Goal: Transaction & Acquisition: Purchase product/service

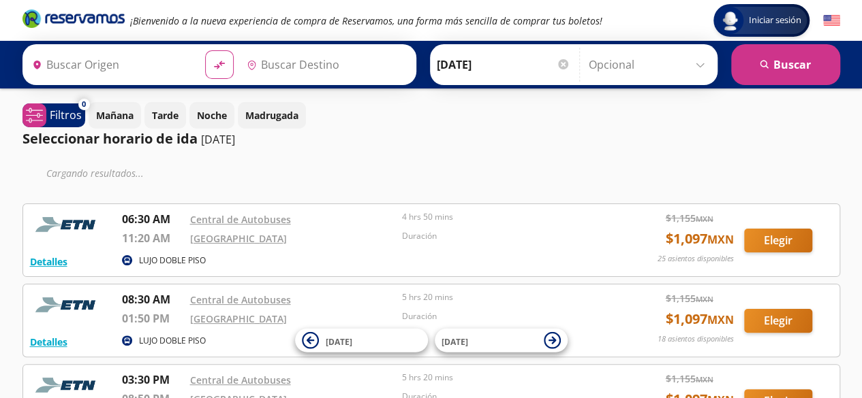
type input "[GEOGRAPHIC_DATA], [GEOGRAPHIC_DATA]"
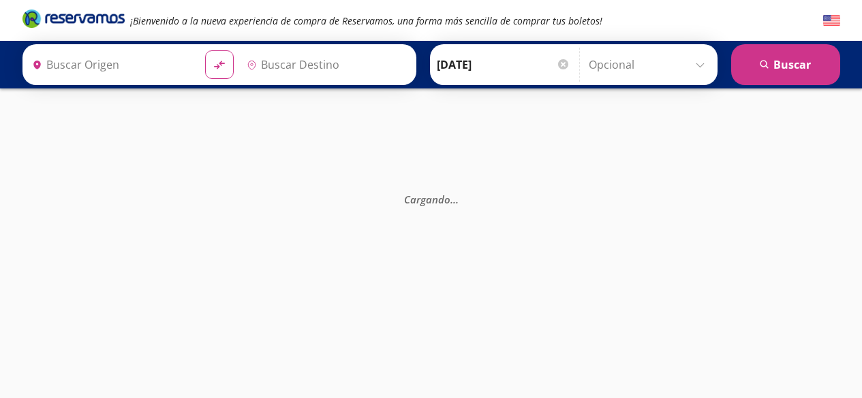
type input "[GEOGRAPHIC_DATA], [GEOGRAPHIC_DATA]"
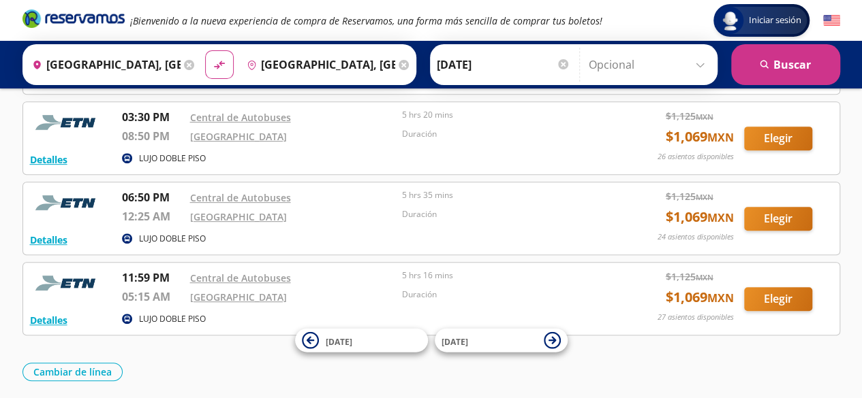
scroll to position [311, 0]
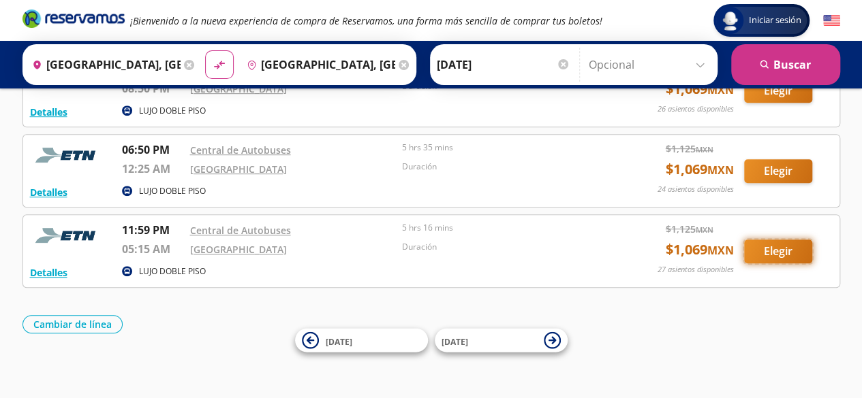
click at [783, 247] on button "Elegir" at bounding box center [778, 252] width 68 height 24
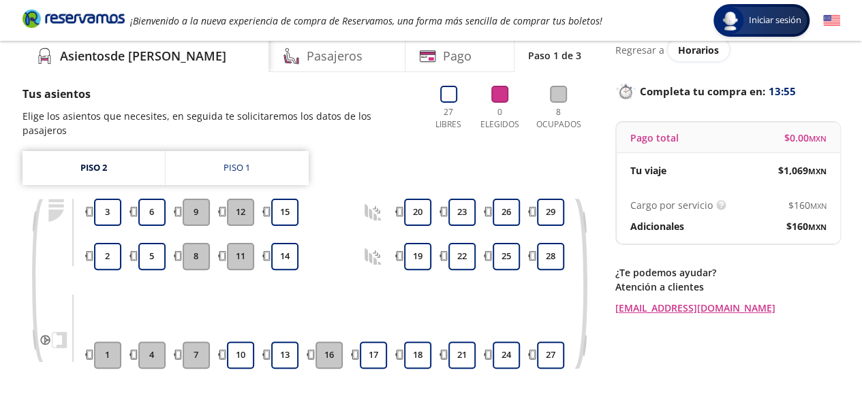
scroll to position [59, 0]
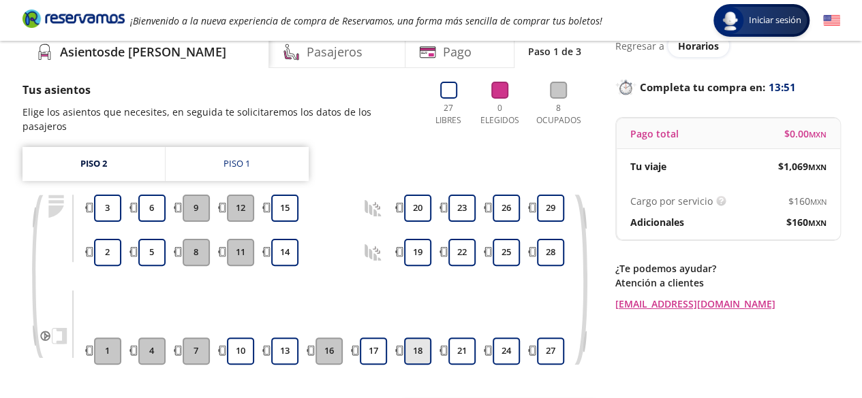
click at [422, 338] on button "18" at bounding box center [417, 351] width 27 height 27
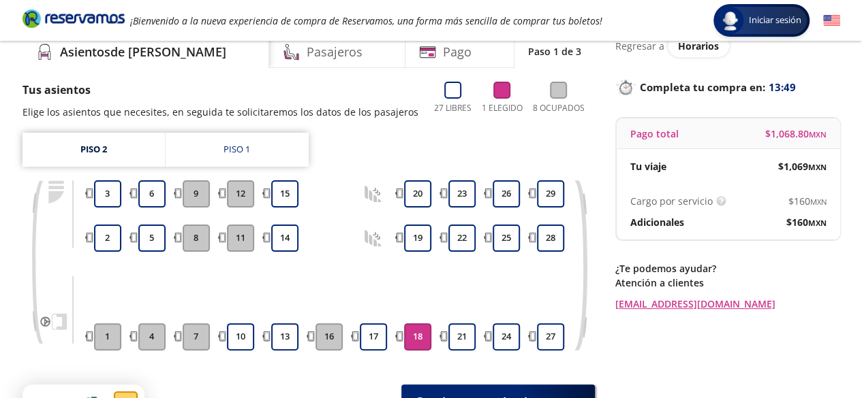
scroll to position [172, 0]
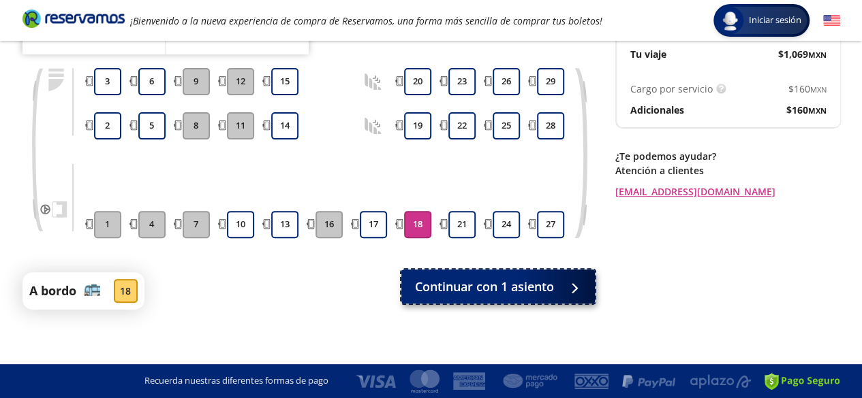
click at [509, 289] on span "Continuar con 1 asiento" at bounding box center [484, 287] width 139 height 18
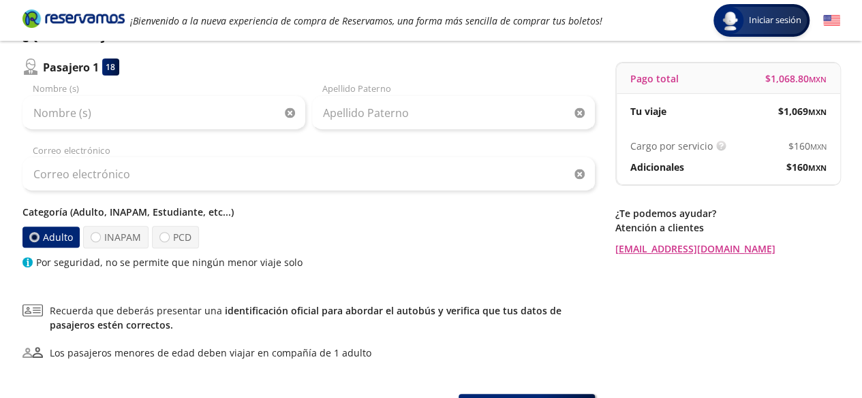
scroll to position [117, 0]
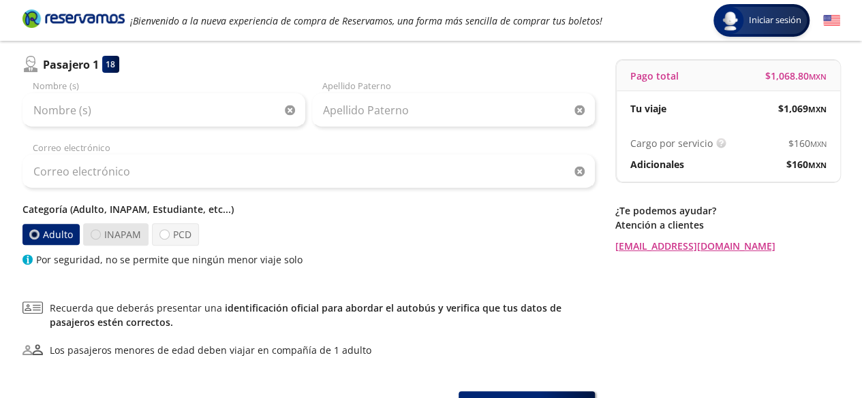
click at [95, 237] on div at bounding box center [96, 235] width 10 height 10
click at [95, 237] on input "INAPAM" at bounding box center [95, 234] width 9 height 9
radio input "true"
radio input "false"
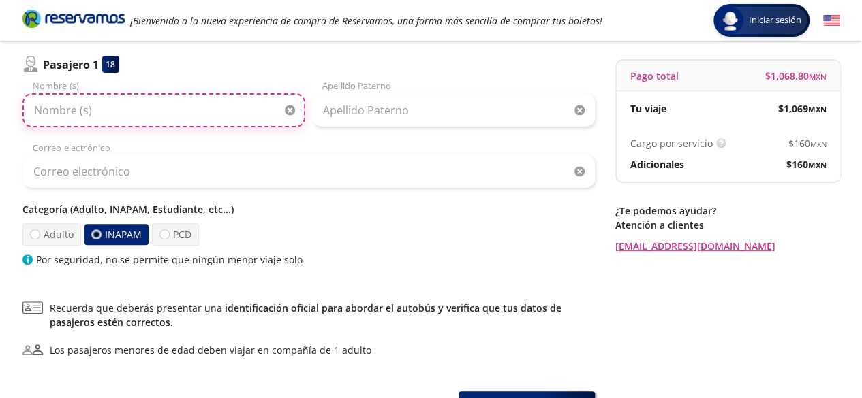
click at [185, 116] on input "Nombre (s)" at bounding box center [163, 110] width 283 height 34
type input "[PERSON_NAME] DEL [PERSON_NAME]"
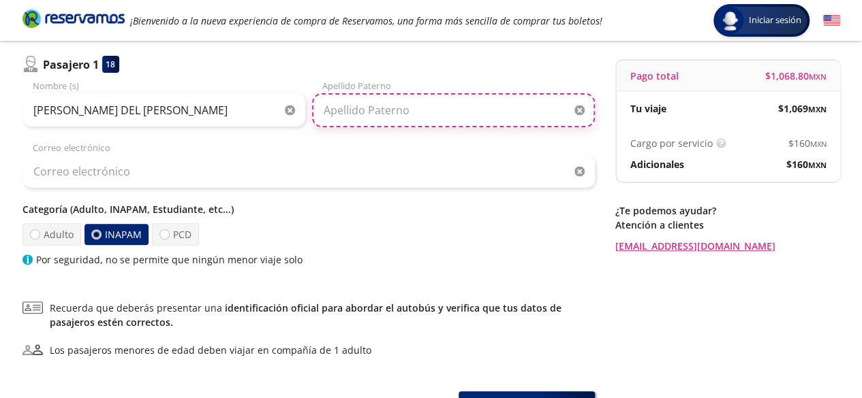
click at [342, 107] on input "Apellido Paterno" at bounding box center [453, 110] width 283 height 34
type input "Z"
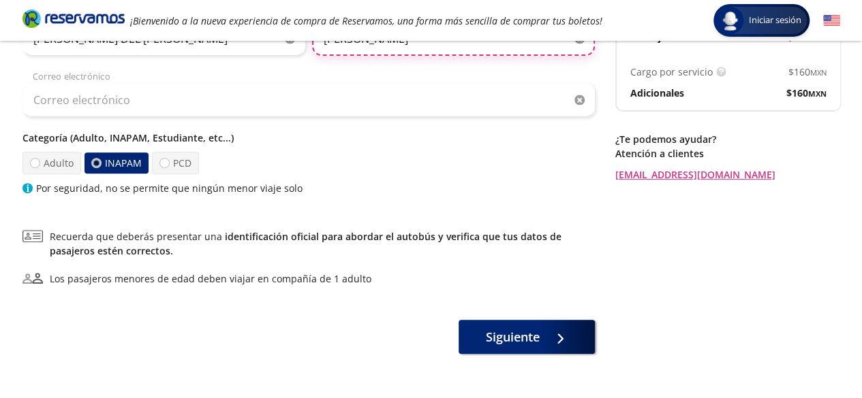
scroll to position [196, 0]
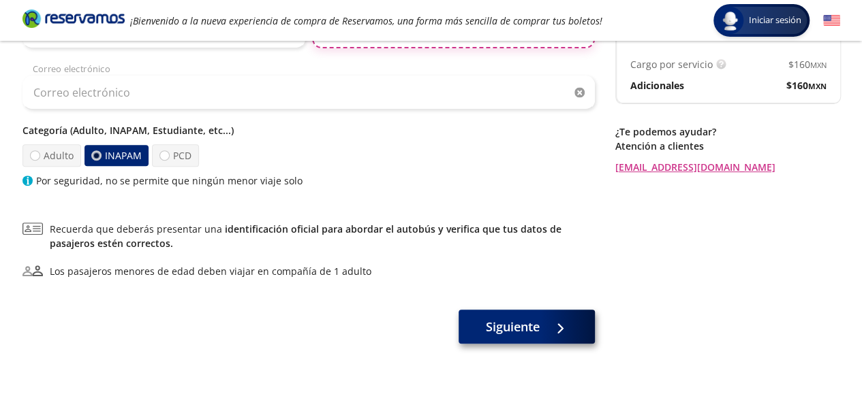
type input "[PERSON_NAME]"
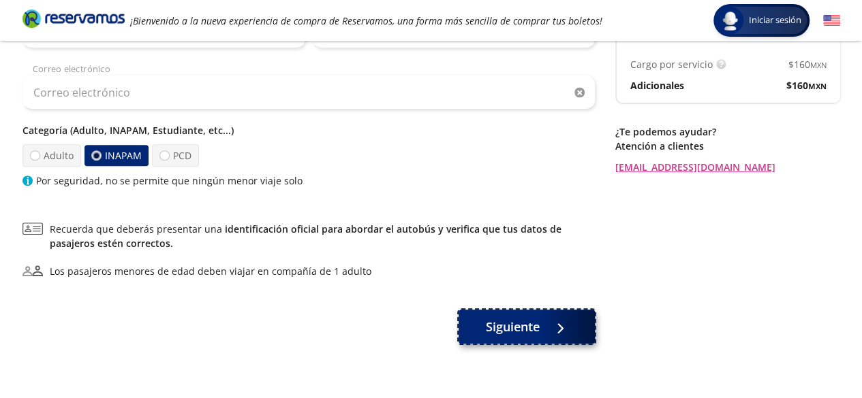
click at [511, 329] on span "Siguiente" at bounding box center [513, 327] width 54 height 18
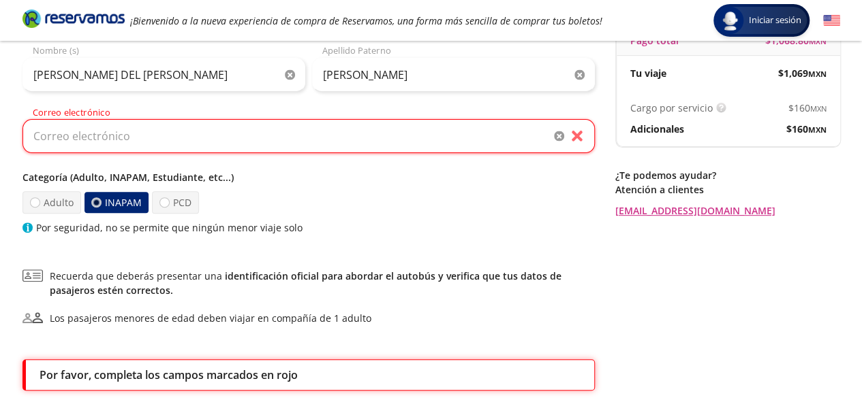
scroll to position [125, 0]
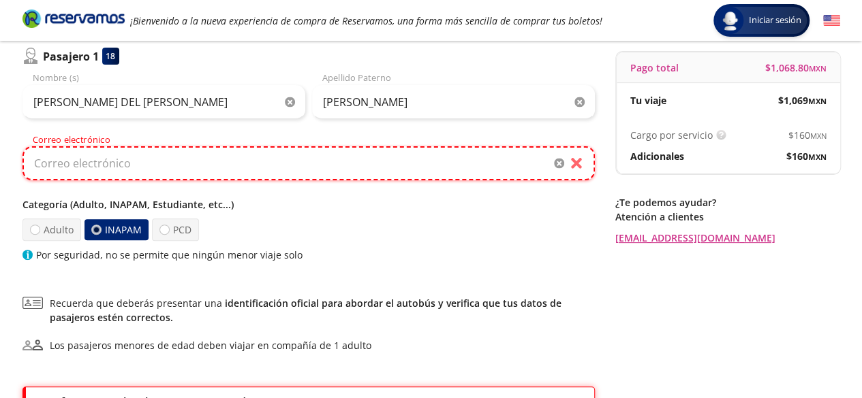
click at [411, 163] on input "Correo electrónico" at bounding box center [308, 163] width 572 height 34
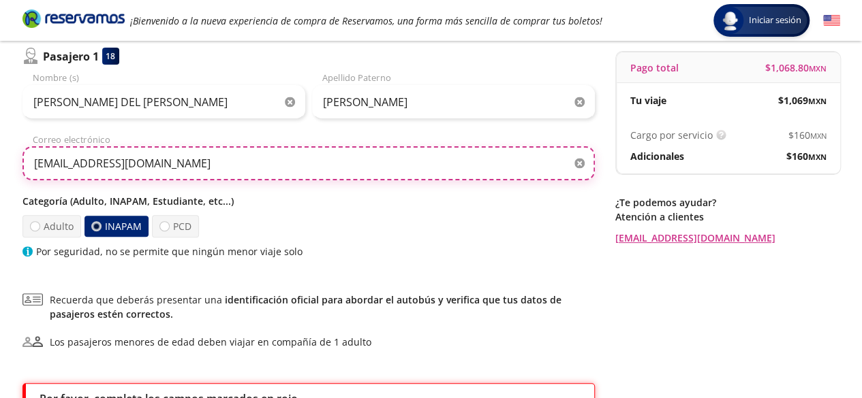
scroll to position [259, 0]
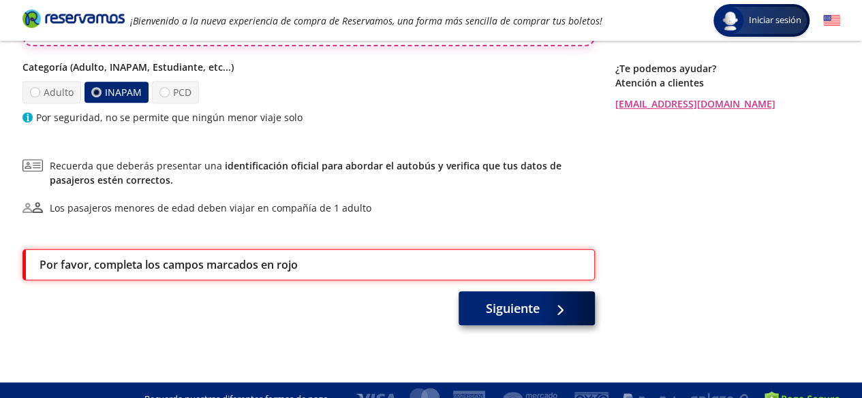
type input "[EMAIL_ADDRESS][DOMAIN_NAME]"
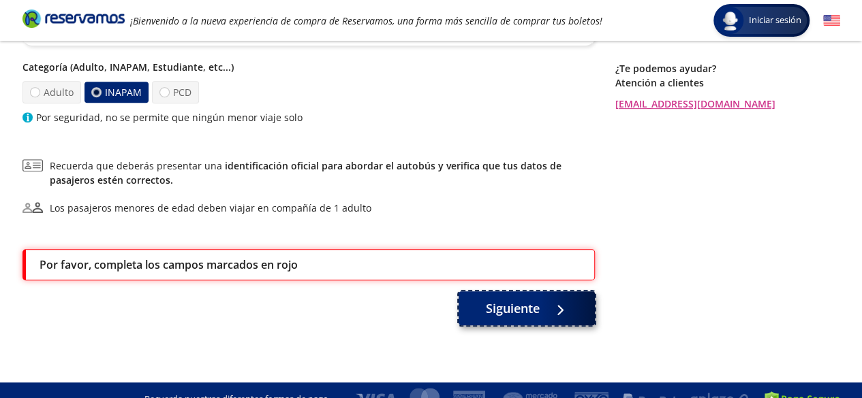
click at [504, 311] on span "Siguiente" at bounding box center [513, 309] width 54 height 18
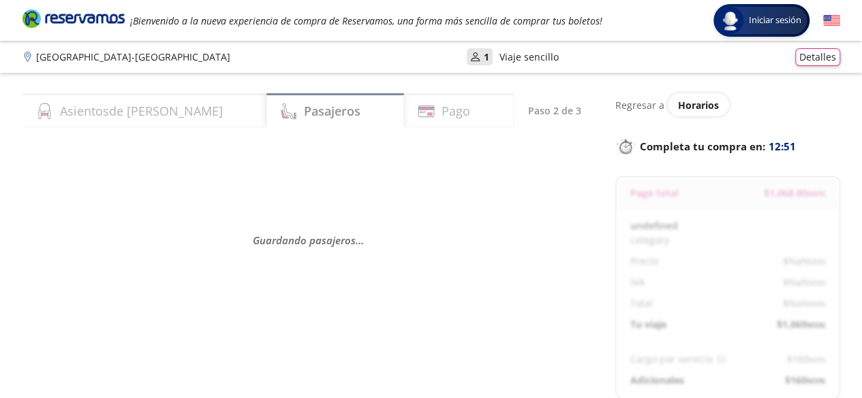
select select "MX"
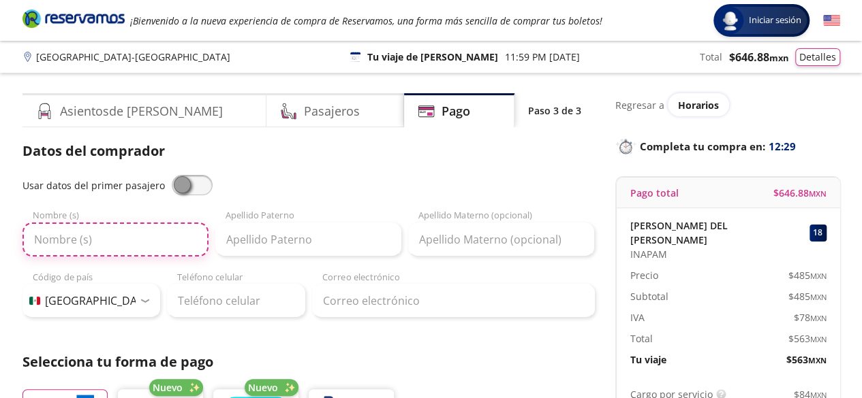
click at [146, 247] on input "Nombre (s)" at bounding box center [115, 240] width 186 height 34
type input "[PERSON_NAME]"
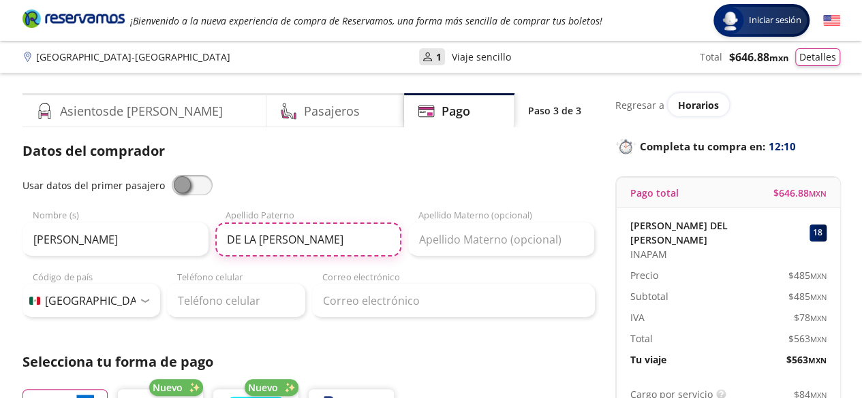
type input "DE LA [PERSON_NAME]"
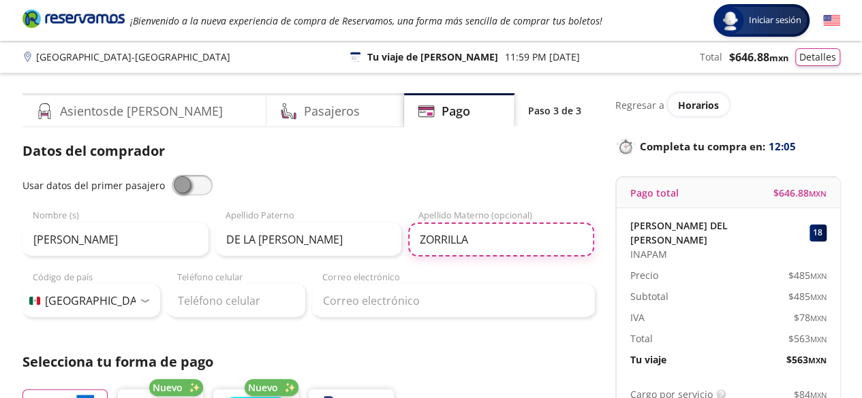
type input "ZORRILLA"
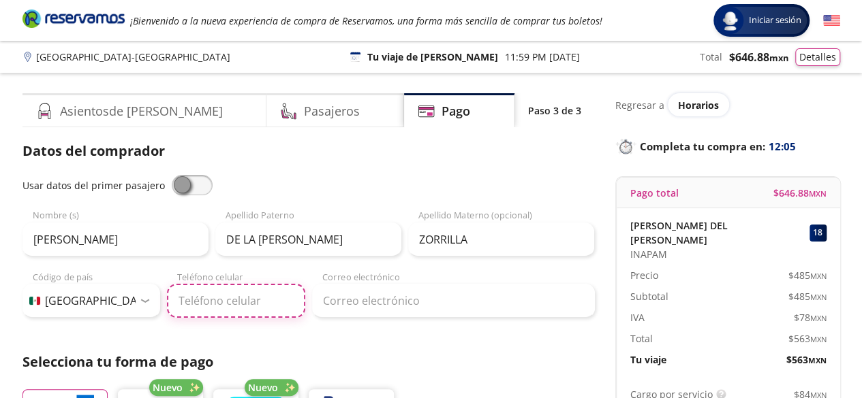
click at [226, 299] on input "Teléfono celular" at bounding box center [236, 301] width 138 height 34
type input "473 111 3458"
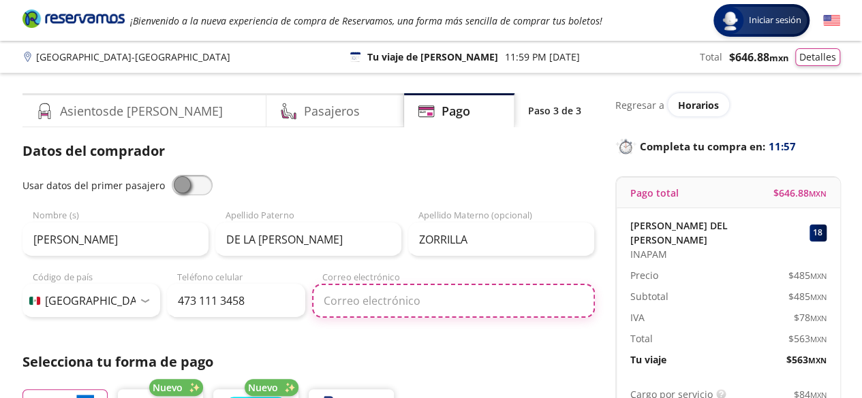
click at [362, 304] on input "Correo electrónico" at bounding box center [453, 301] width 283 height 34
type input "[EMAIL_ADDRESS][DOMAIN_NAME]"
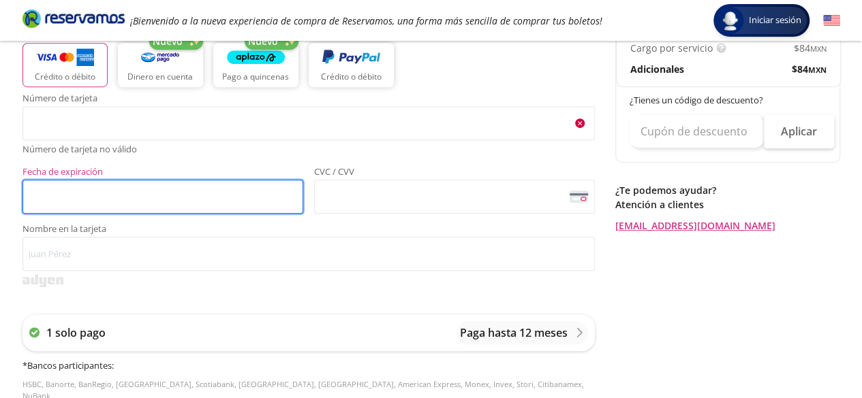
scroll to position [346, 0]
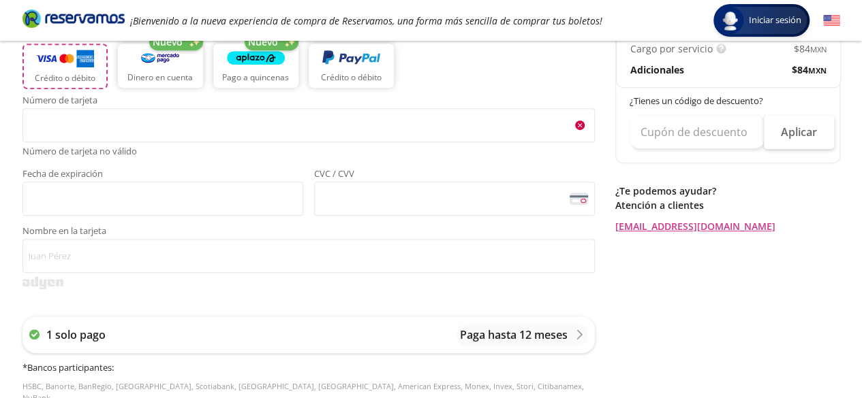
click at [88, 64] on img "button" at bounding box center [65, 58] width 58 height 20
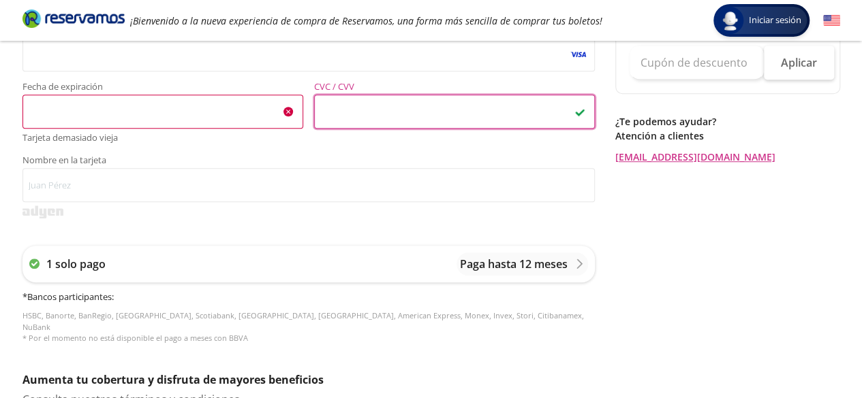
scroll to position [417, 0]
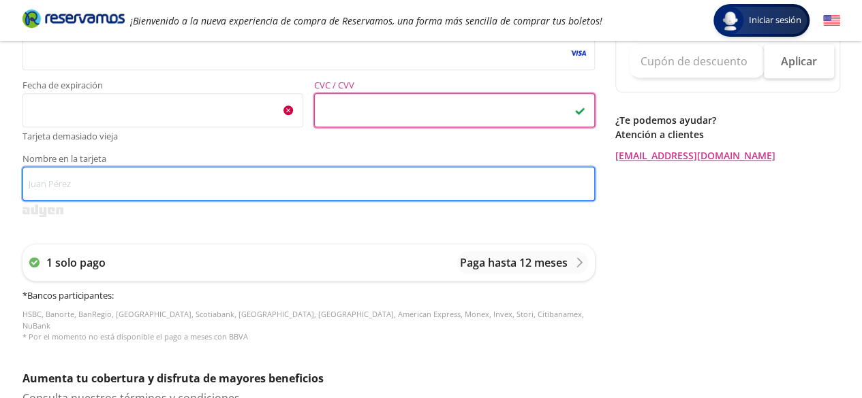
click at [433, 185] on input "Nombre en la tarjeta" at bounding box center [308, 184] width 572 height 34
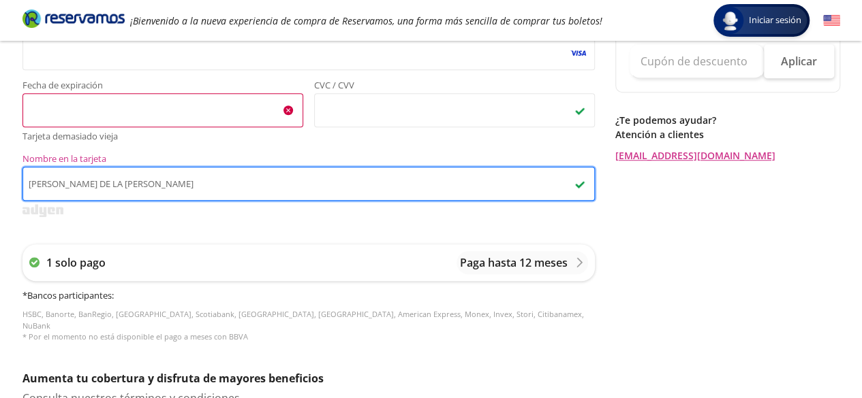
type input "[PERSON_NAME] DE LA [PERSON_NAME]"
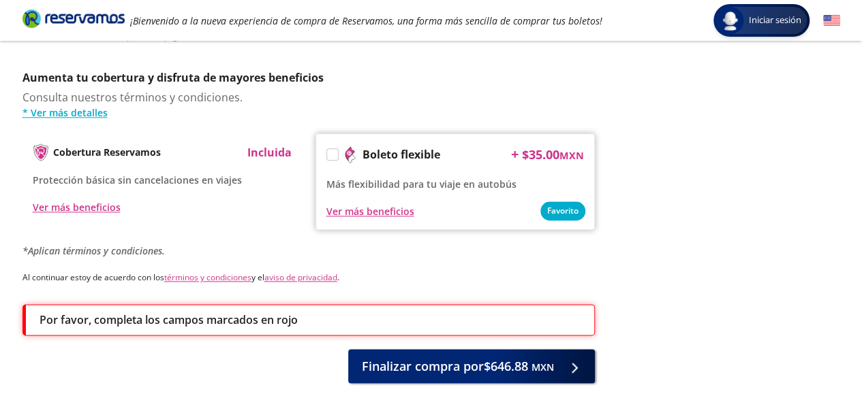
scroll to position [763, 0]
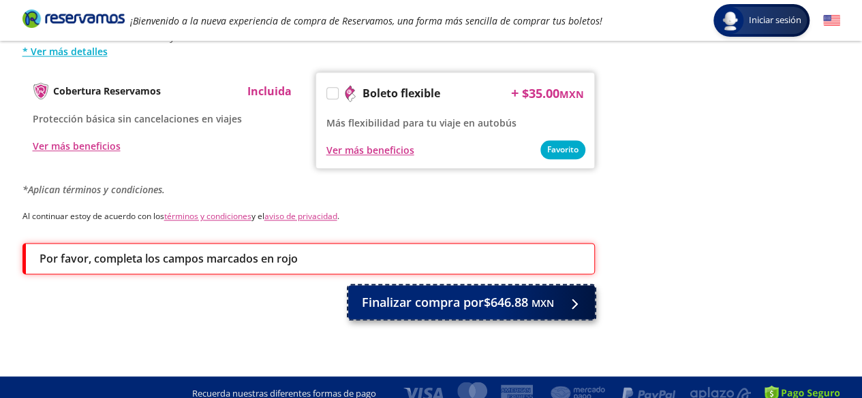
click at [539, 304] on button "Finalizar compra por $646.88 MXN" at bounding box center [471, 302] width 247 height 34
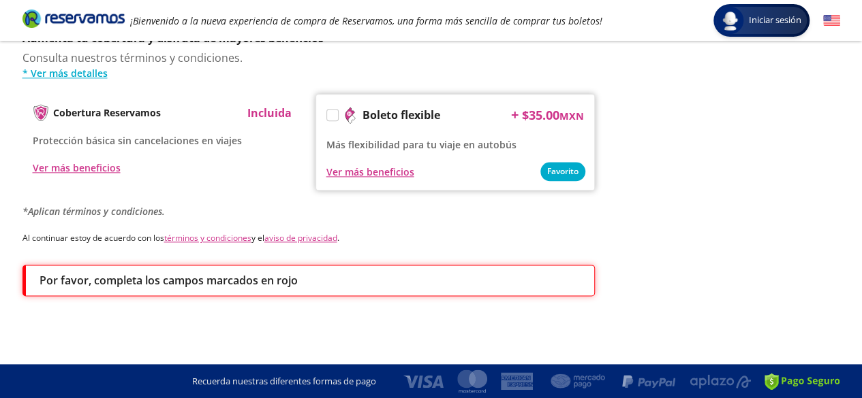
scroll to position [0, 0]
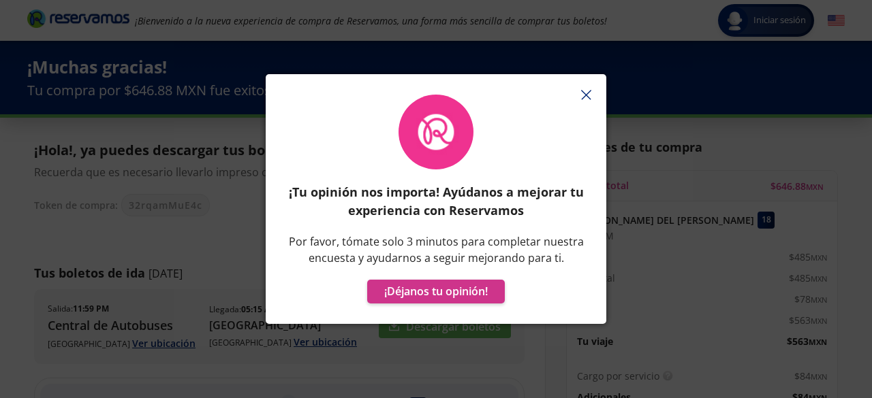
click at [583, 99] on icon "button" at bounding box center [586, 95] width 10 height 10
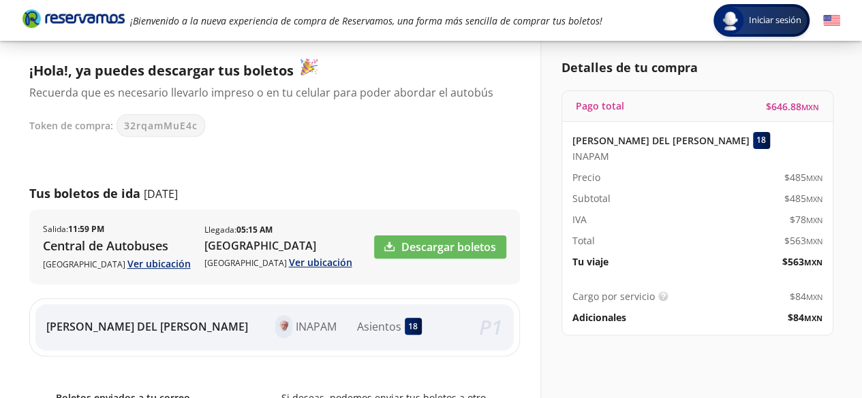
scroll to position [80, 0]
click at [759, 271] on div "[PERSON_NAME] DEL [PERSON_NAME] 18 INAPAM Precio $ 485 MXN Subtotal $ 485 MXN I…" at bounding box center [697, 199] width 270 height 157
click at [763, 330] on div "Cargo por servicio Esto nos permite seguir trabajando para ofrecerte la mayor c…" at bounding box center [697, 307] width 270 height 56
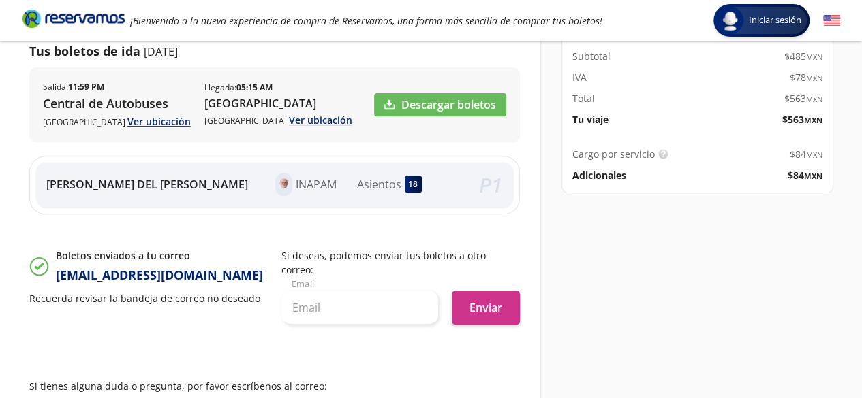
scroll to position [223, 0]
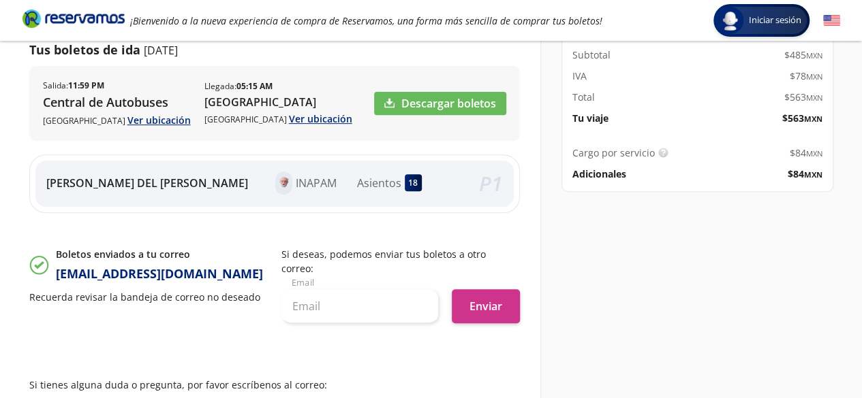
click at [200, 204] on div "[PERSON_NAME] DEL [PERSON_NAME] INAPAM Asientos 18 P 1" at bounding box center [274, 184] width 478 height 46
click at [200, 217] on div "¡Hola!, ya puedes descargar tus boletos Recuerda que es necesario llevarlo impr…" at bounding box center [274, 123] width 490 height 416
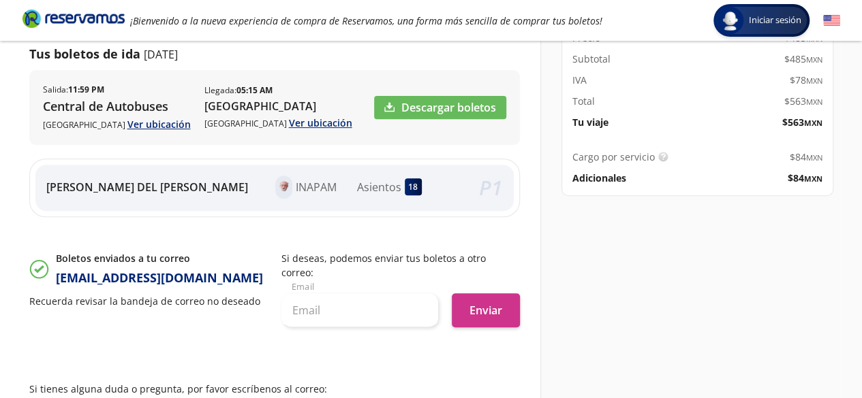
scroll to position [219, 0]
